Goal: Find contact information: Find contact information

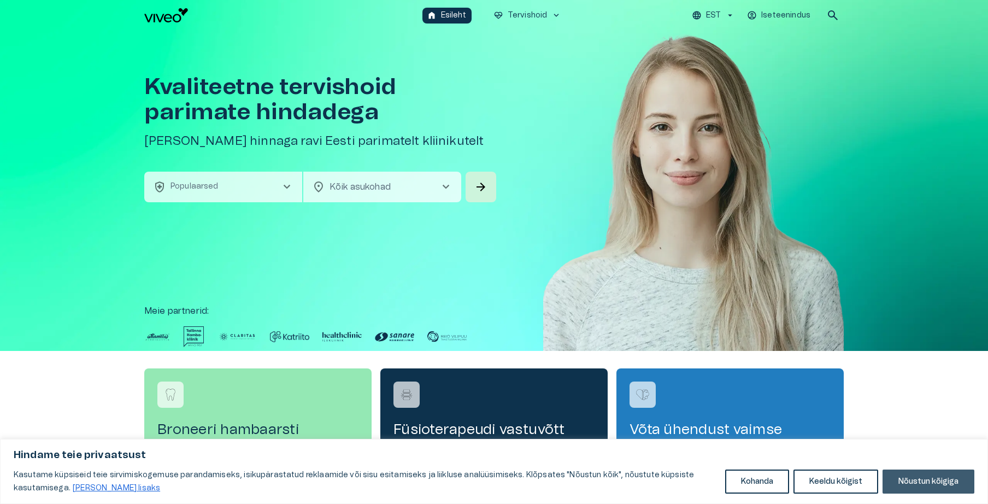
click at [923, 479] on button "Nõustun kõigiga" at bounding box center [929, 482] width 92 height 24
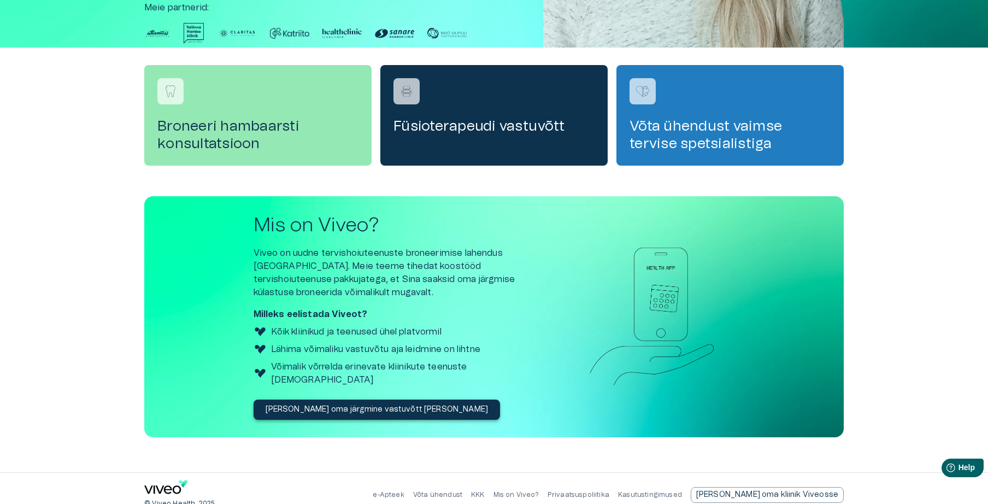
click at [462, 490] on p "Võta ühendust" at bounding box center [437, 494] width 49 height 9
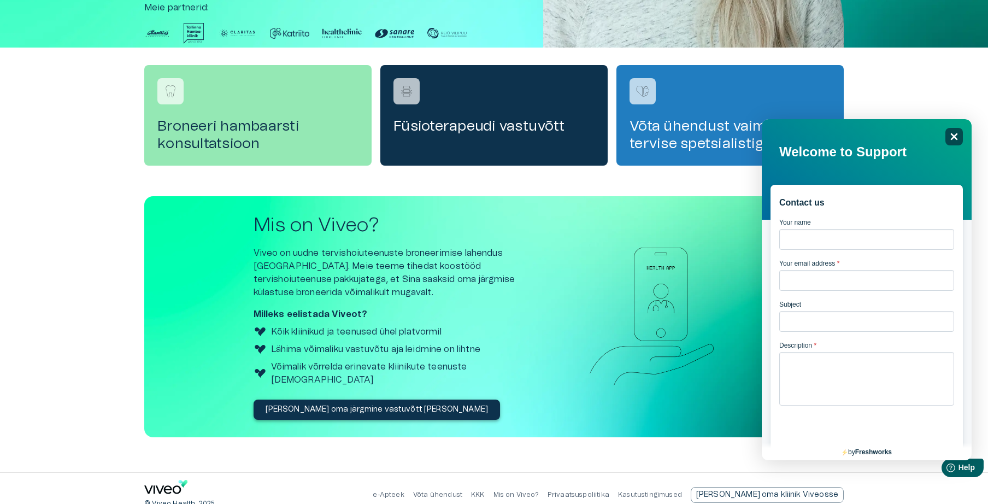
click at [957, 134] on icon at bounding box center [954, 136] width 7 height 7
